Goal: Transaction & Acquisition: Purchase product/service

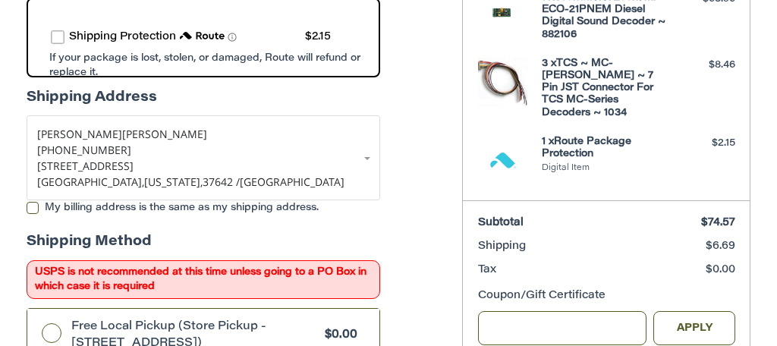
scroll to position [328, 0]
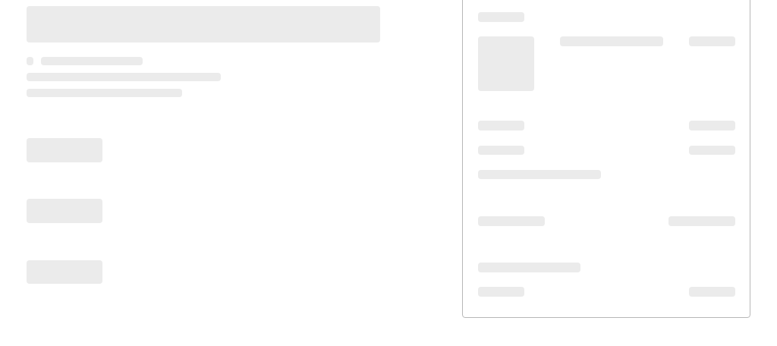
scroll to position [266, 0]
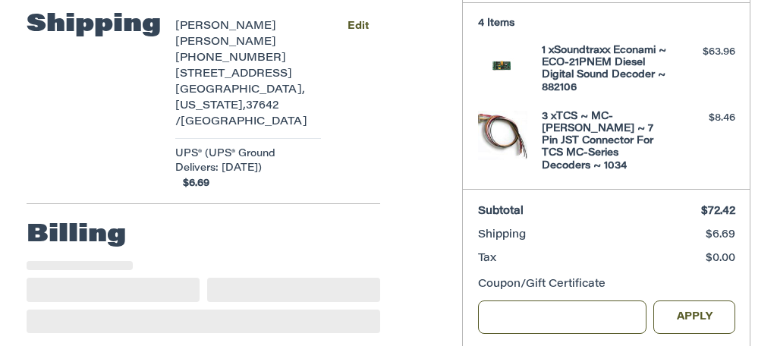
select select "**"
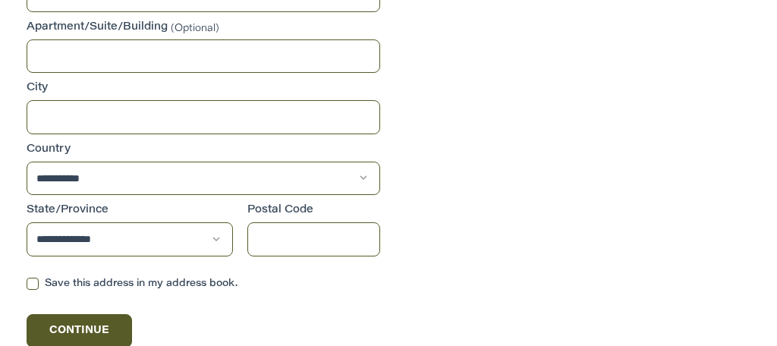
scroll to position [887, 0]
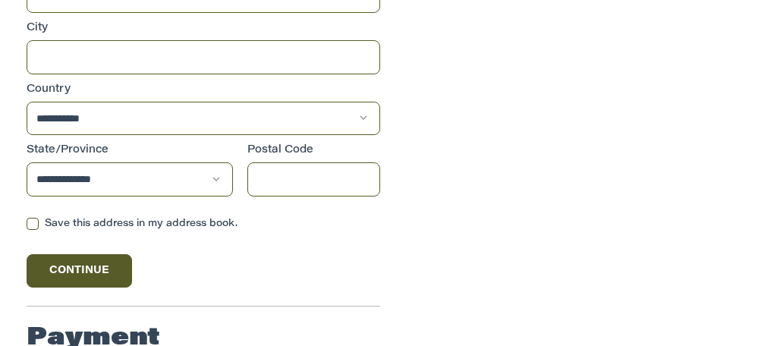
click at [33, 218] on label "Save this address in my address book." at bounding box center [204, 224] width 355 height 12
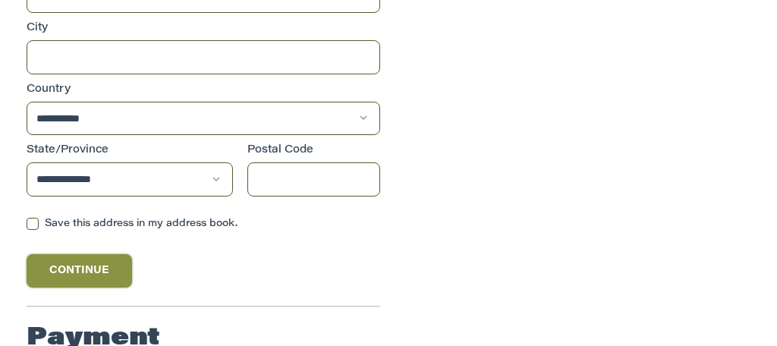
click at [105, 254] on button "Continue" at bounding box center [80, 270] width 106 height 33
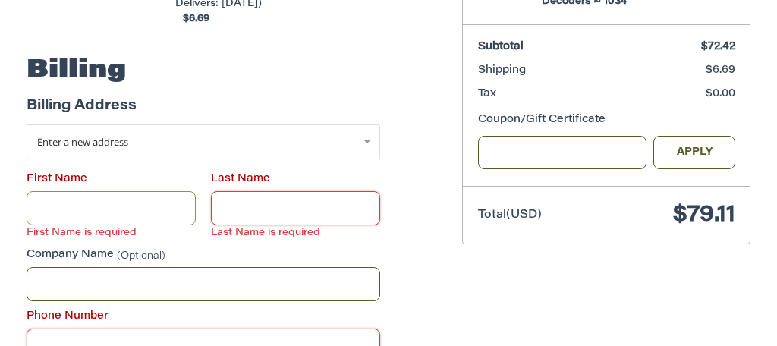
scroll to position [430, 0]
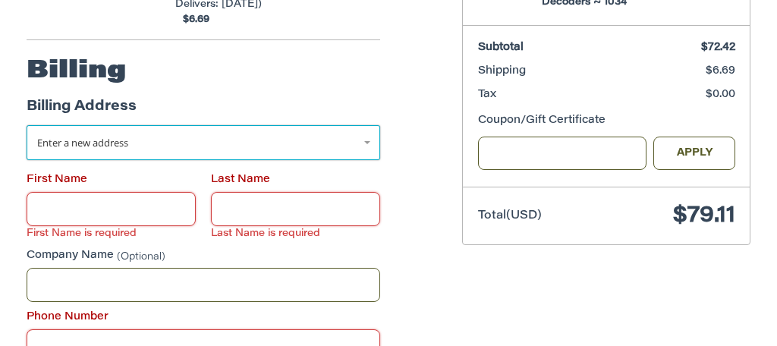
click at [369, 125] on link "Enter a new address" at bounding box center [204, 142] width 355 height 35
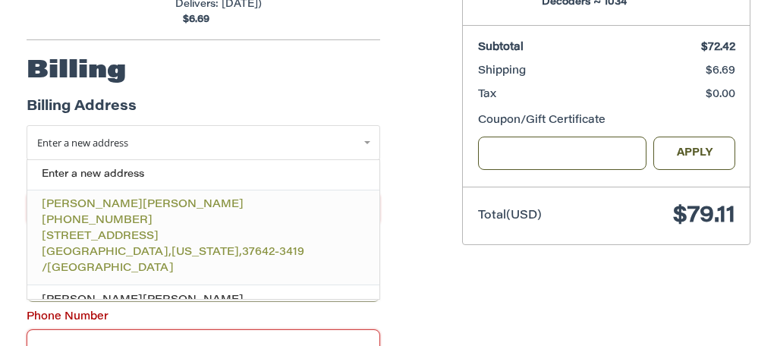
click at [92, 197] on p "[PERSON_NAME]" at bounding box center [203, 205] width 323 height 16
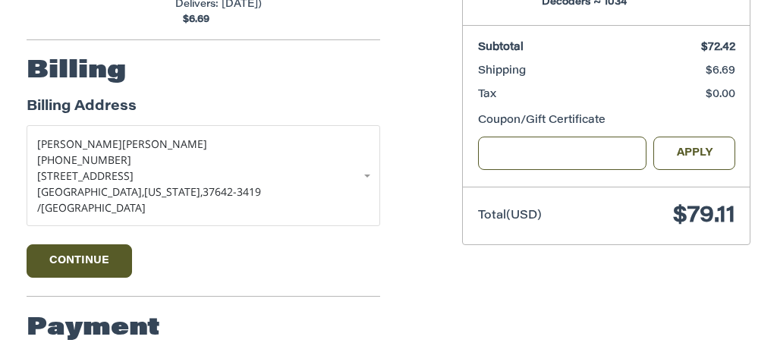
scroll to position [404, 0]
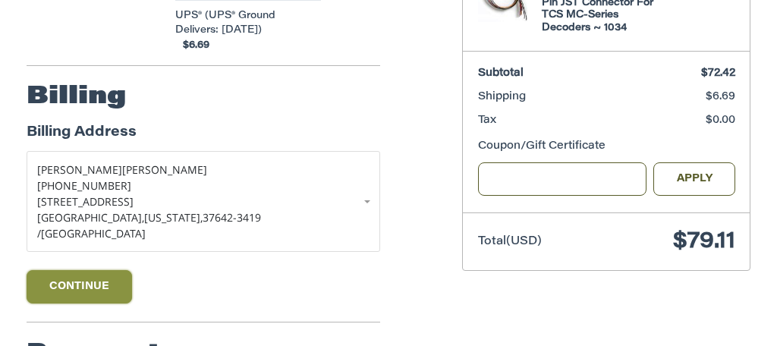
click at [78, 270] on button "Continue" at bounding box center [80, 286] width 106 height 33
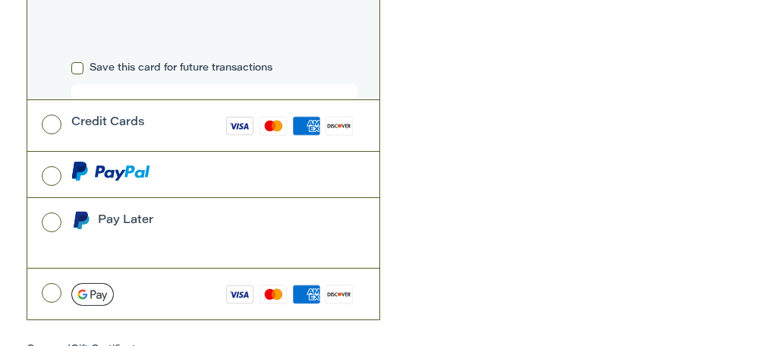
scroll to position [938, 0]
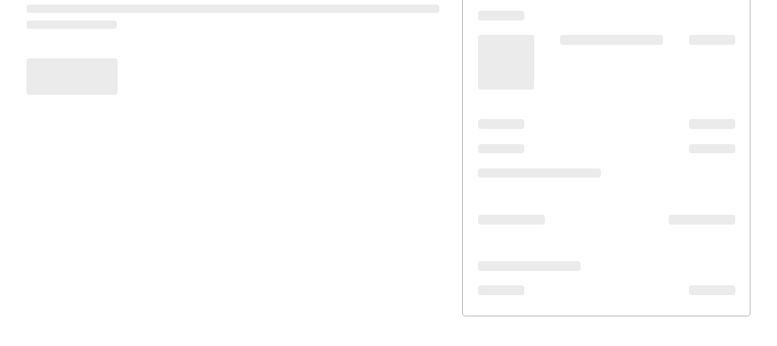
scroll to position [266, 0]
